Goal: Find specific page/section: Find specific page/section

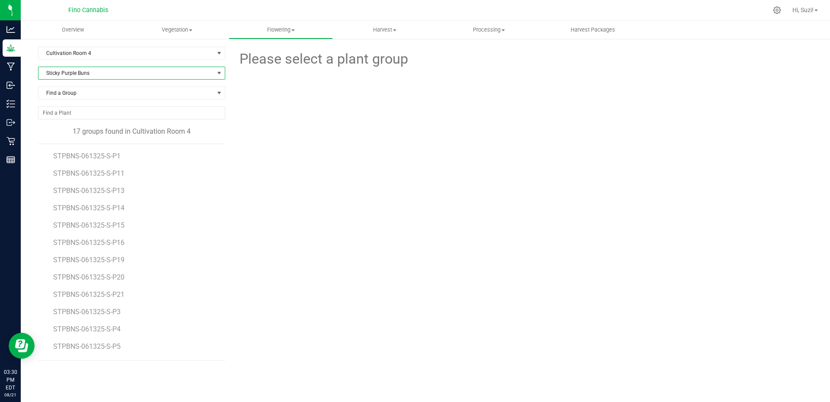
click at [165, 77] on span "Sticky Purple Buns" at bounding box center [126, 73] width 176 height 12
type input "THE"
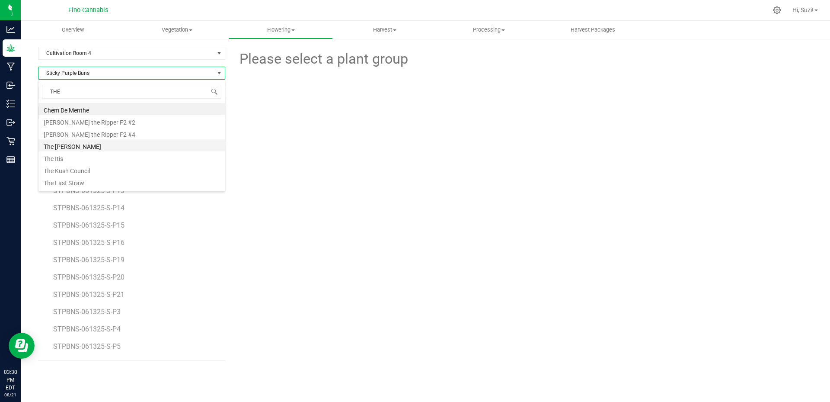
click at [89, 149] on li "The [PERSON_NAME]" at bounding box center [131, 145] width 186 height 12
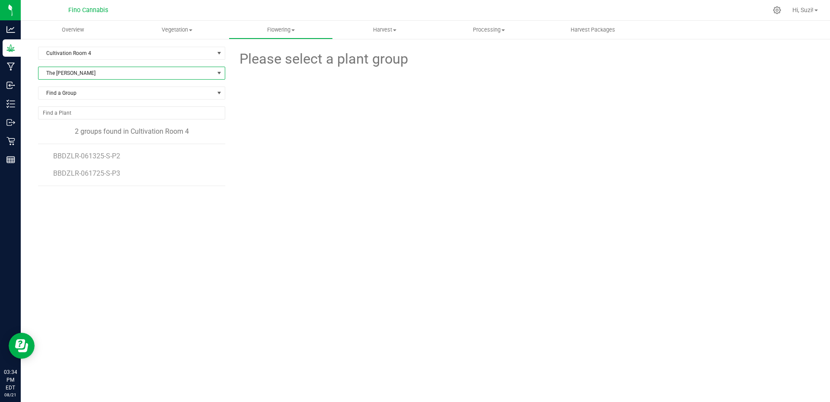
click at [115, 250] on div "Cultivation Room 4 Filter by Area All Cultivation Room 1 Cultivation Room 2 Cul…" at bounding box center [135, 176] width 194 height 259
click at [221, 53] on span "select" at bounding box center [219, 53] width 7 height 7
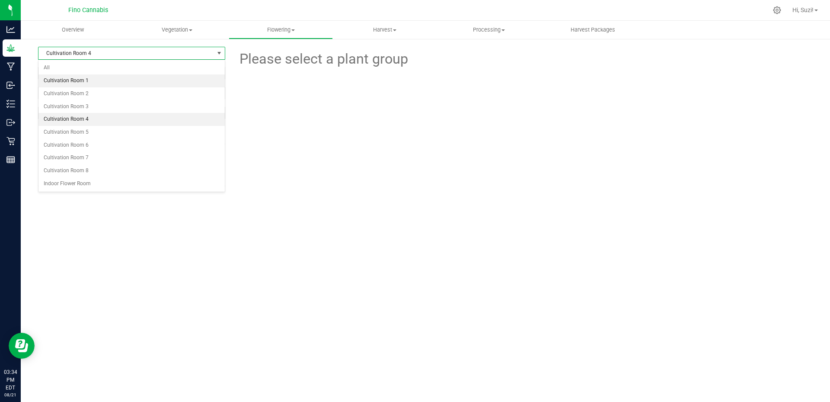
click at [188, 83] on li "Cultivation Room 1" at bounding box center [131, 80] width 186 height 13
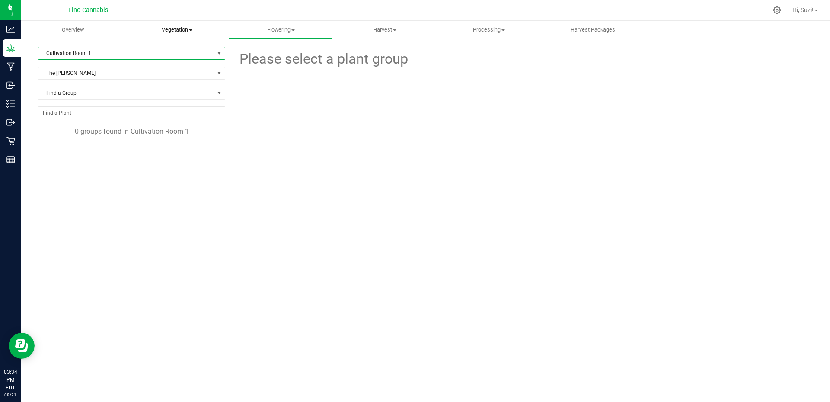
click at [192, 29] on span at bounding box center [190, 30] width 3 height 2
click at [166, 63] on span "Veg plants" at bounding box center [151, 62] width 53 height 7
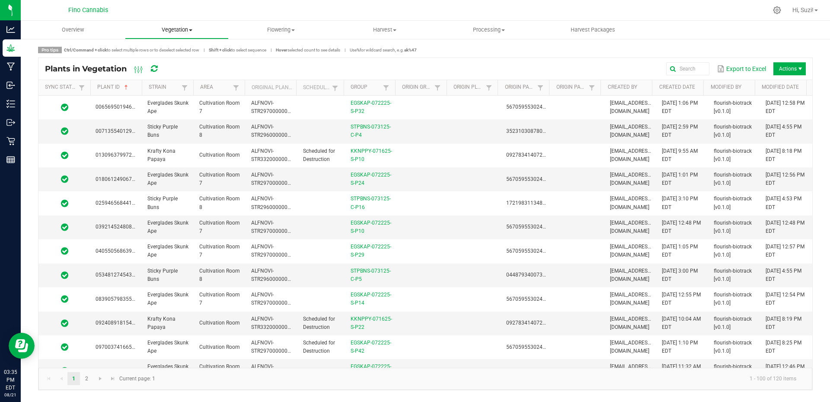
click at [189, 28] on span "Vegetation" at bounding box center [176, 30] width 103 height 8
click at [161, 53] on span "Veg groups" at bounding box center [152, 51] width 55 height 7
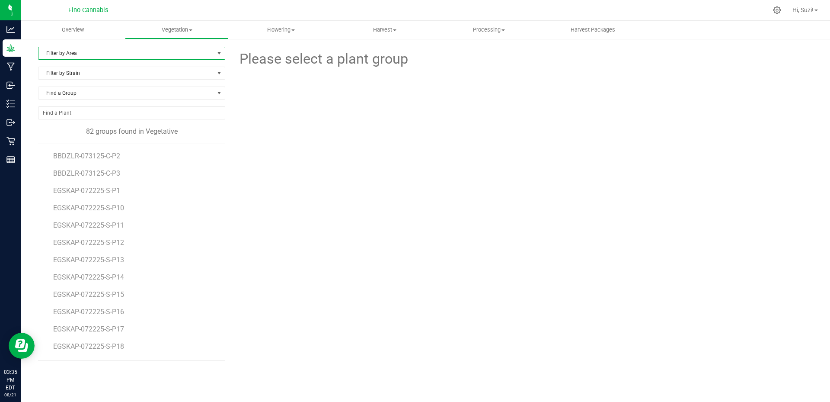
click at [161, 53] on span "Filter by Area" at bounding box center [126, 53] width 176 height 12
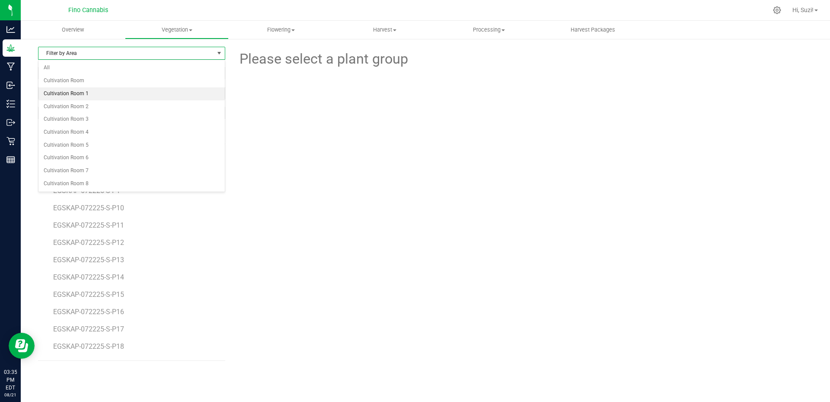
click at [141, 93] on li "Cultivation Room 1" at bounding box center [131, 93] width 186 height 13
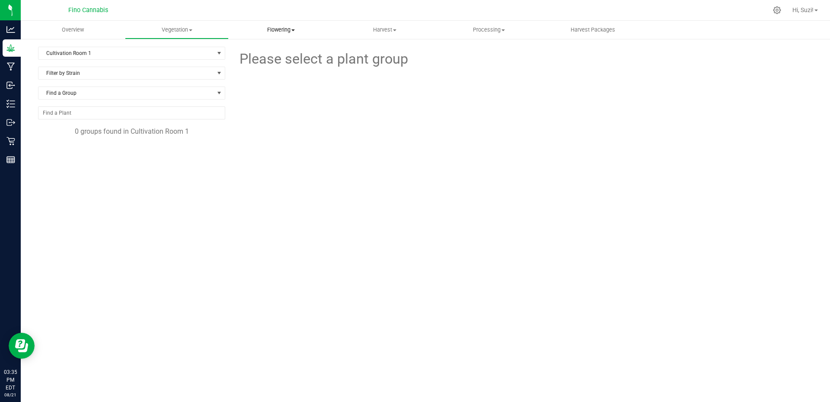
click at [292, 29] on span at bounding box center [292, 30] width 3 height 2
click at [281, 64] on span "Flowering groups" at bounding box center [265, 62] width 72 height 7
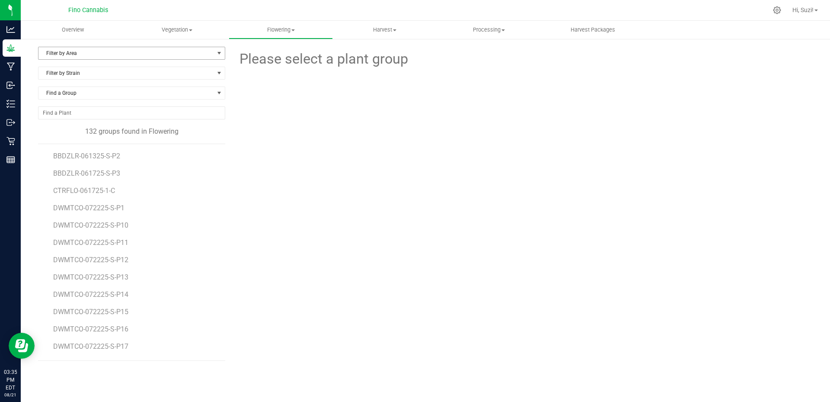
click at [221, 53] on span "select" at bounding box center [219, 53] width 7 height 7
click at [176, 76] on li "Cultivation Room 1" at bounding box center [131, 80] width 186 height 13
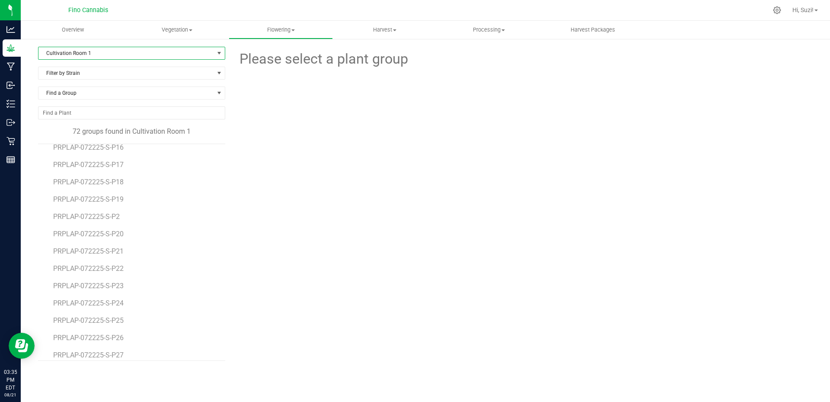
scroll to position [995, 0]
